Goal: Task Accomplishment & Management: Manage account settings

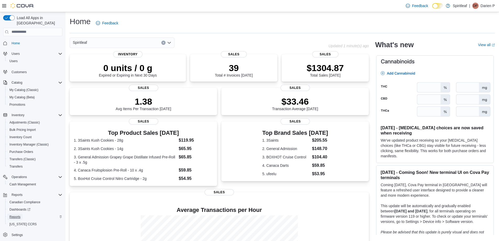
click at [19, 215] on span "Reports" at bounding box center [14, 217] width 11 height 4
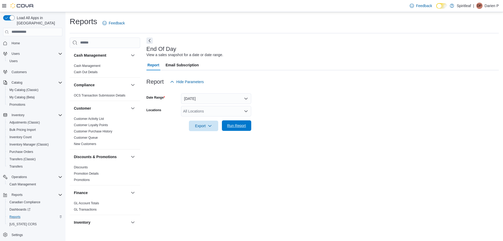
click at [237, 128] on span "Run Report" at bounding box center [236, 125] width 19 height 5
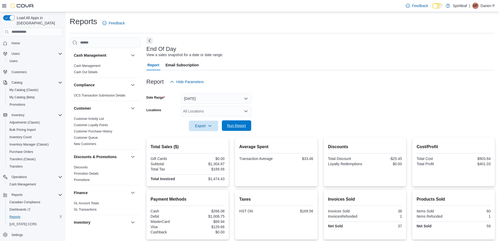
click at [238, 127] on span "Run Report" at bounding box center [236, 125] width 19 height 5
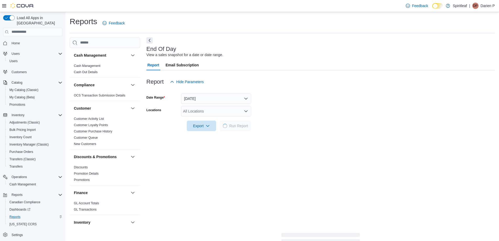
click at [150, 41] on button "Next" at bounding box center [149, 40] width 6 height 6
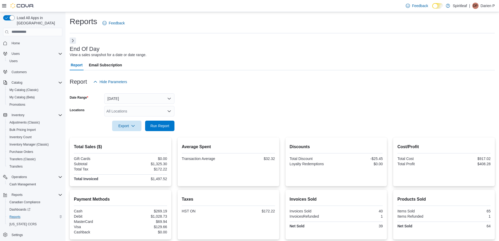
scroll to position [42, 0]
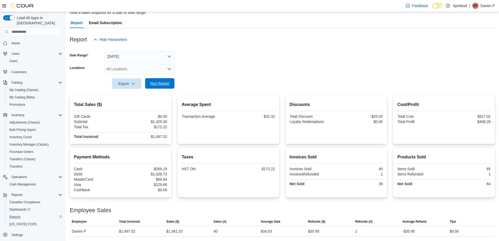
click at [156, 86] on span "Run Report" at bounding box center [159, 83] width 23 height 10
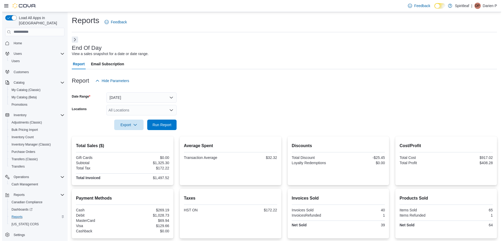
scroll to position [0, 0]
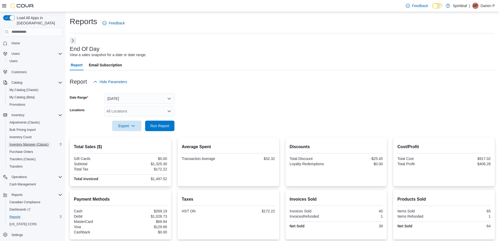
click at [27, 142] on span "Inventory Manager (Classic)" at bounding box center [28, 144] width 39 height 4
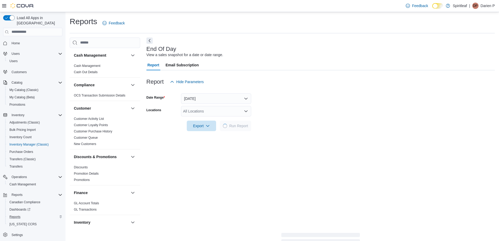
click at [492, 6] on p "Darien P" at bounding box center [488, 6] width 14 height 6
click at [467, 48] on button "Sign Out" at bounding box center [469, 51] width 48 height 8
